Goal: Task Accomplishment & Management: Manage account settings

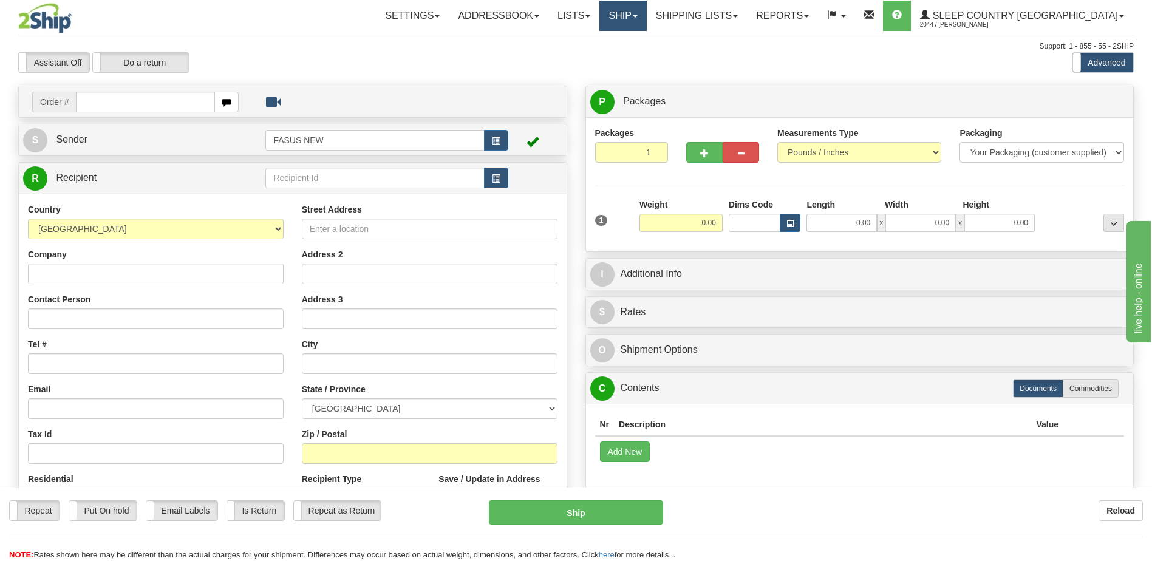
click at [637, 16] on span at bounding box center [635, 16] width 5 height 2
click at [634, 58] on span "OnHold / Order Queue" at bounding box center [591, 58] width 86 height 10
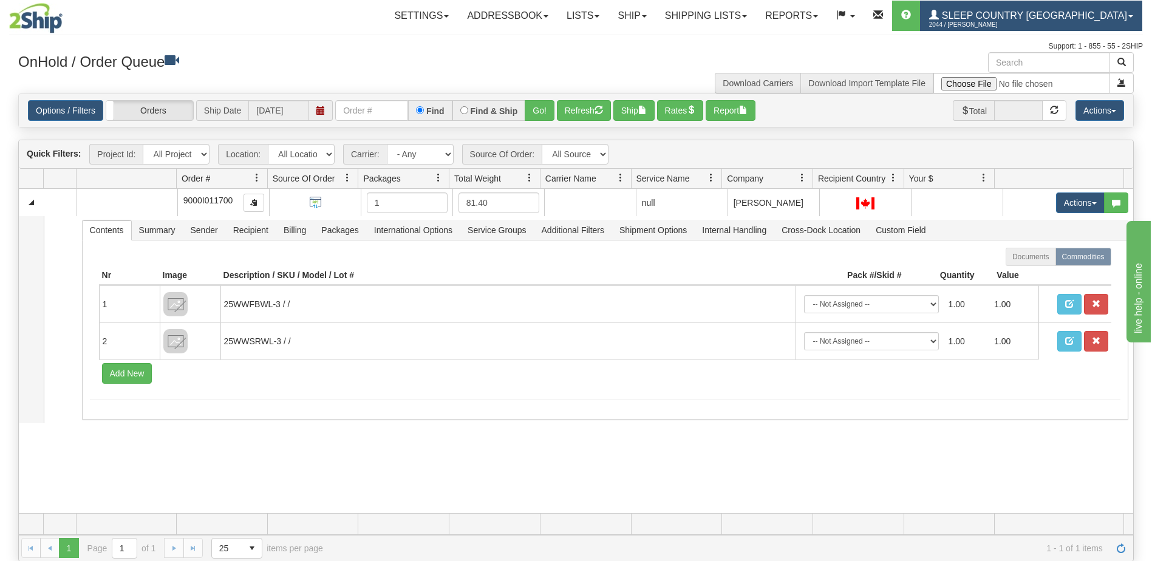
click at [1048, 18] on span "Sleep Country [GEOGRAPHIC_DATA]" at bounding box center [1033, 15] width 188 height 10
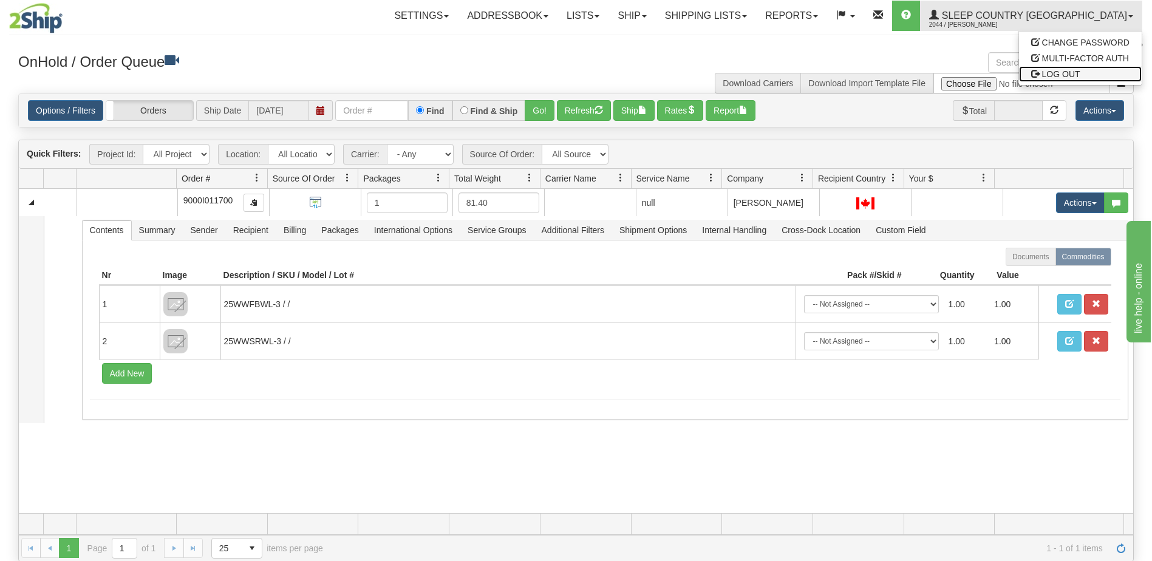
click at [1070, 74] on span "LOG OUT" at bounding box center [1061, 74] width 38 height 10
